Goal: Information Seeking & Learning: Learn about a topic

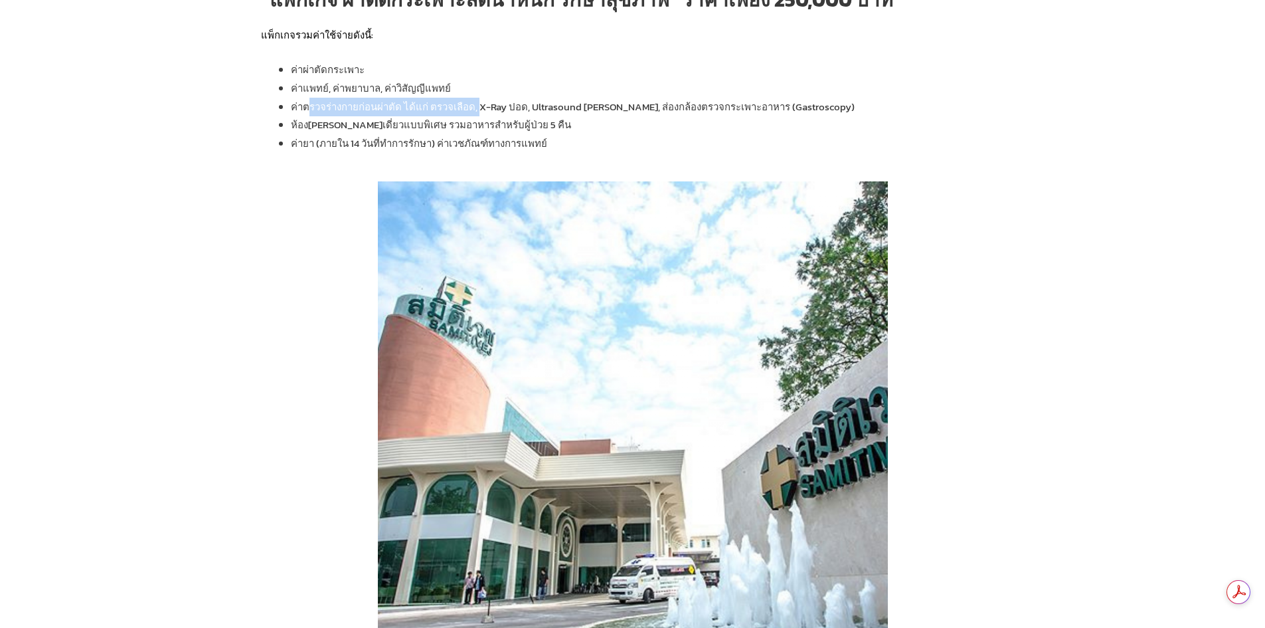
drag, startPoint x: 310, startPoint y: 104, endPoint x: 471, endPoint y: 101, distance: 161.4
click at [471, 101] on span "ค่าตรวจร่างกายก่อนผ่าตัด ได้แก่ ตรวจเลือด, X-Ray ปอด," at bounding box center [410, 106] width 239 height 15
drag, startPoint x: 480, startPoint y: 108, endPoint x: 522, endPoint y: 114, distance: 42.3
click at [495, 110] on span "ค่าตรวจร่างกายก่อนผ่าตัด ได้แก่ ตรวจเลือด, X-Ray ปอด," at bounding box center [410, 106] width 239 height 15
click at [600, 110] on span "Ultrasound [PERSON_NAME], ส่องกล้องตรวจกระเพาะอาหาร (Gastroscopy)" at bounding box center [693, 106] width 323 height 15
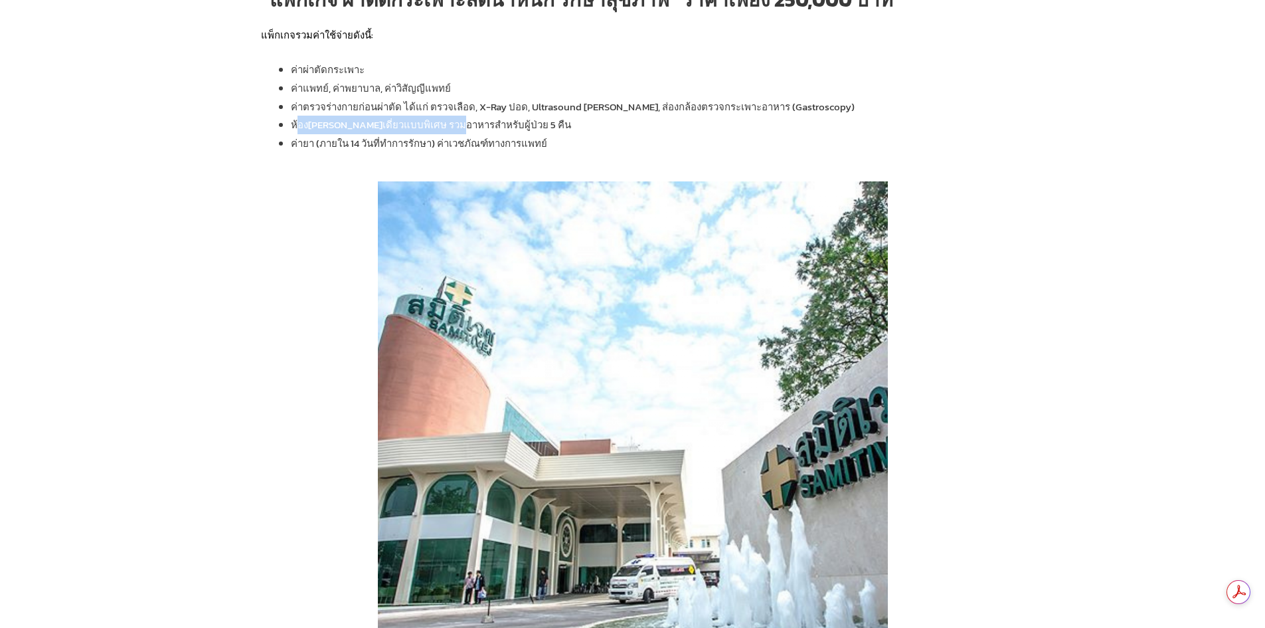
drag, startPoint x: 299, startPoint y: 129, endPoint x: 472, endPoint y: 128, distance: 172.7
click at [453, 123] on span "ห้อง[PERSON_NAME]เดี่ยวแบบพิเศษ รวมอาหารสำหรับผู้ป่วย 5 คืน" at bounding box center [431, 124] width 280 height 15
click at [486, 129] on span "ห้อง[PERSON_NAME]เดี่ยวแบบพิเศษ รวมอาหารสำหรับผู้ป่วย 5 คืน" at bounding box center [431, 124] width 280 height 15
drag, startPoint x: 304, startPoint y: 146, endPoint x: 455, endPoint y: 139, distance: 151.6
click at [441, 139] on span "ค่ายา (ภายใน 14 วันที่ทำการรักษา) ค่าเวชภัณฑ์ทางการแพทย์" at bounding box center [419, 143] width 256 height 15
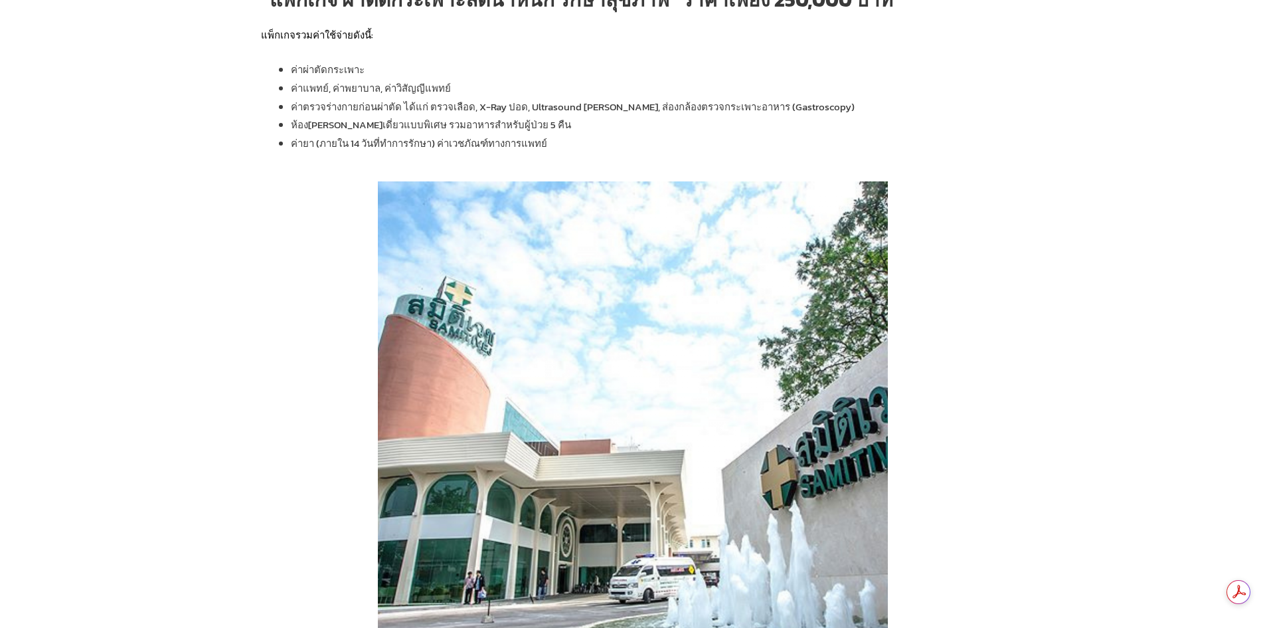
click at [513, 139] on span "ค่ายา (ภายใน 14 วันที่ทำการรักษา) ค่าเวชภัณฑ์ทางการแพทย์" at bounding box center [419, 143] width 256 height 15
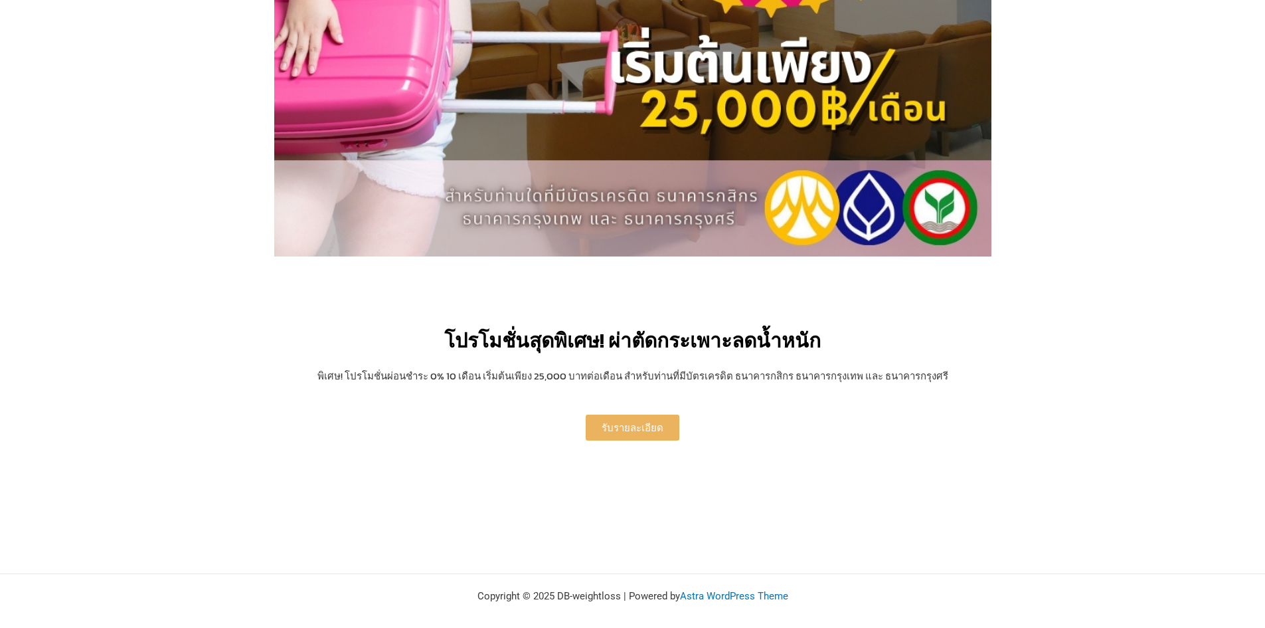
scroll to position [2757, 0]
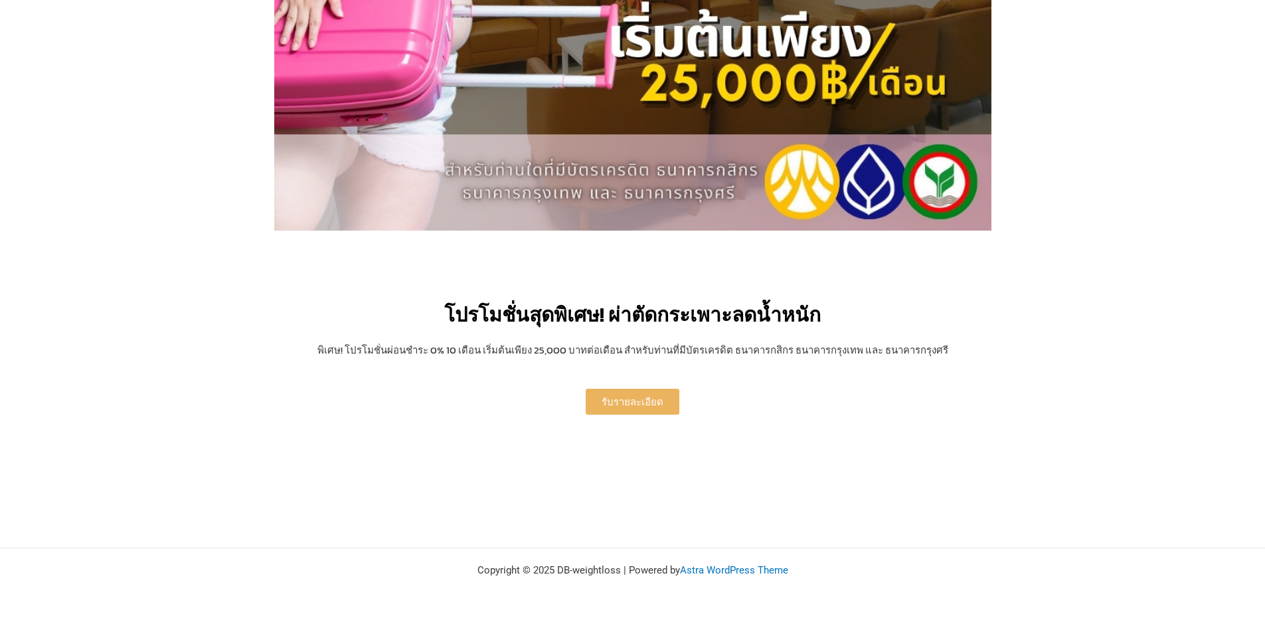
click at [618, 398] on span "รับรายละเอียด" at bounding box center [633, 402] width 62 height 10
